Goal: Information Seeking & Learning: Learn about a topic

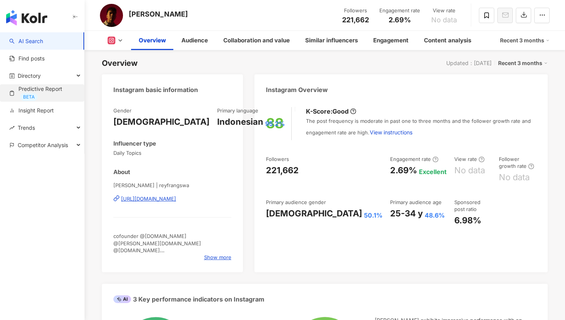
click at [43, 94] on link "Predictive Report BETA" at bounding box center [43, 93] width 69 height 16
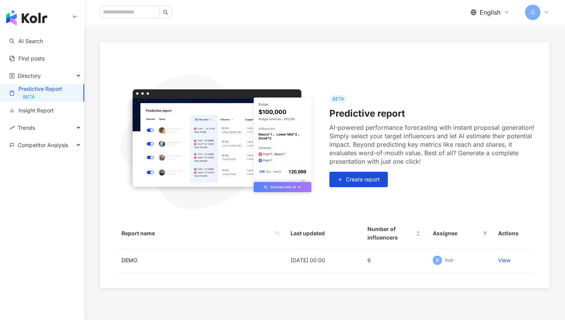
scroll to position [98, 0]
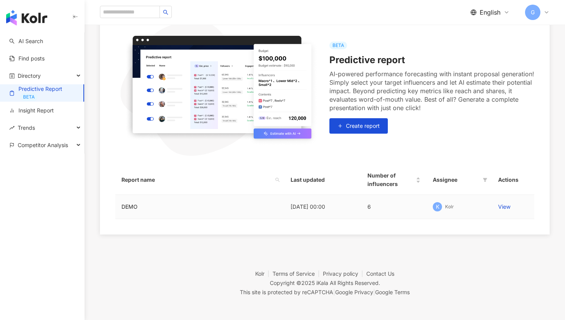
click at [497, 206] on td "View" at bounding box center [513, 207] width 42 height 24
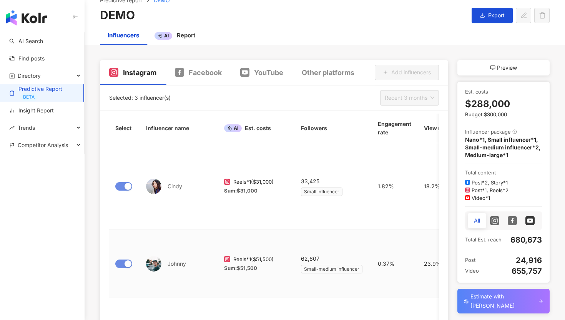
scroll to position [63, 0]
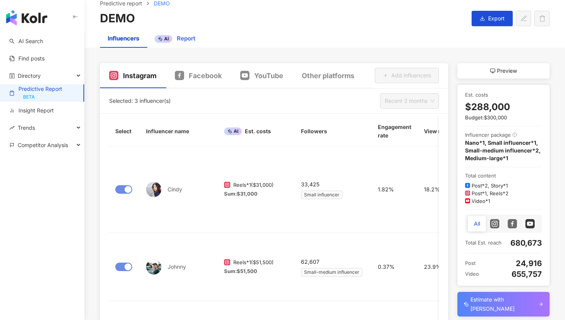
click at [171, 31] on div "AI Report" at bounding box center [175, 38] width 57 height 18
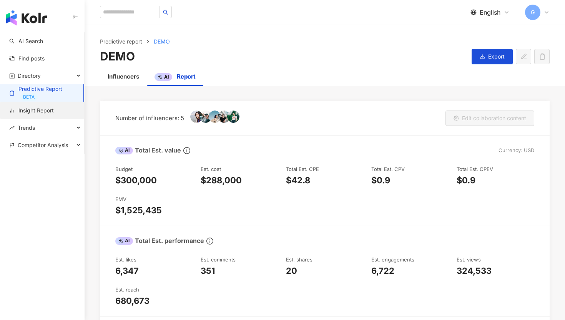
click at [54, 114] on link "Insight Report" at bounding box center [31, 111] width 45 height 8
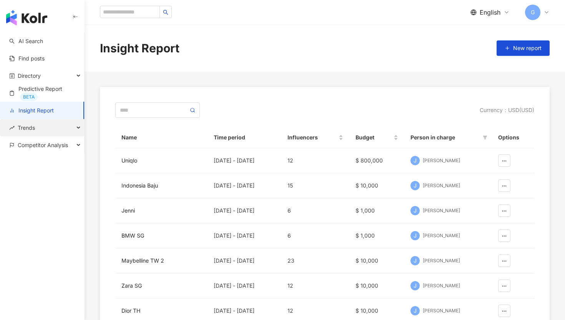
click at [53, 132] on div "Trends" at bounding box center [42, 127] width 84 height 17
